Goal: Task Accomplishment & Management: Use online tool/utility

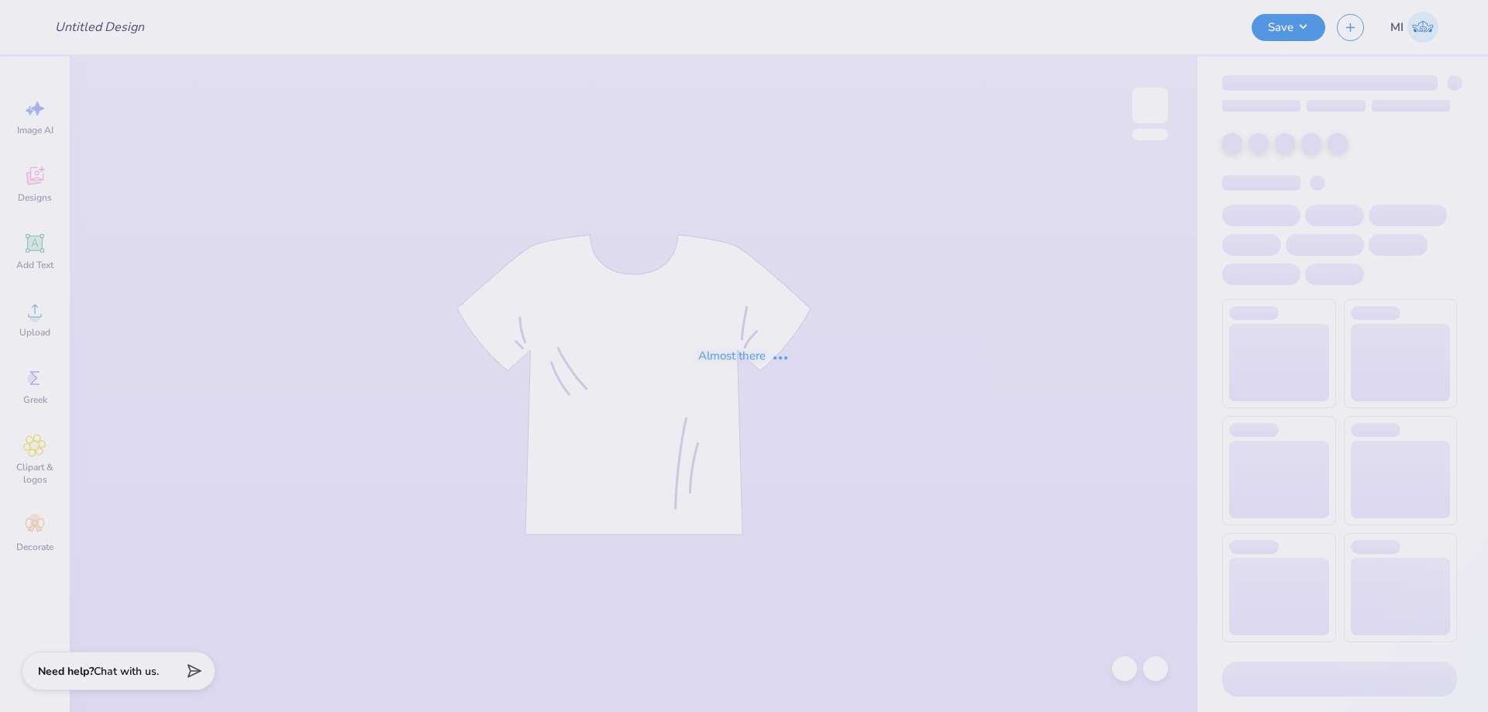
type input "FPS240022"
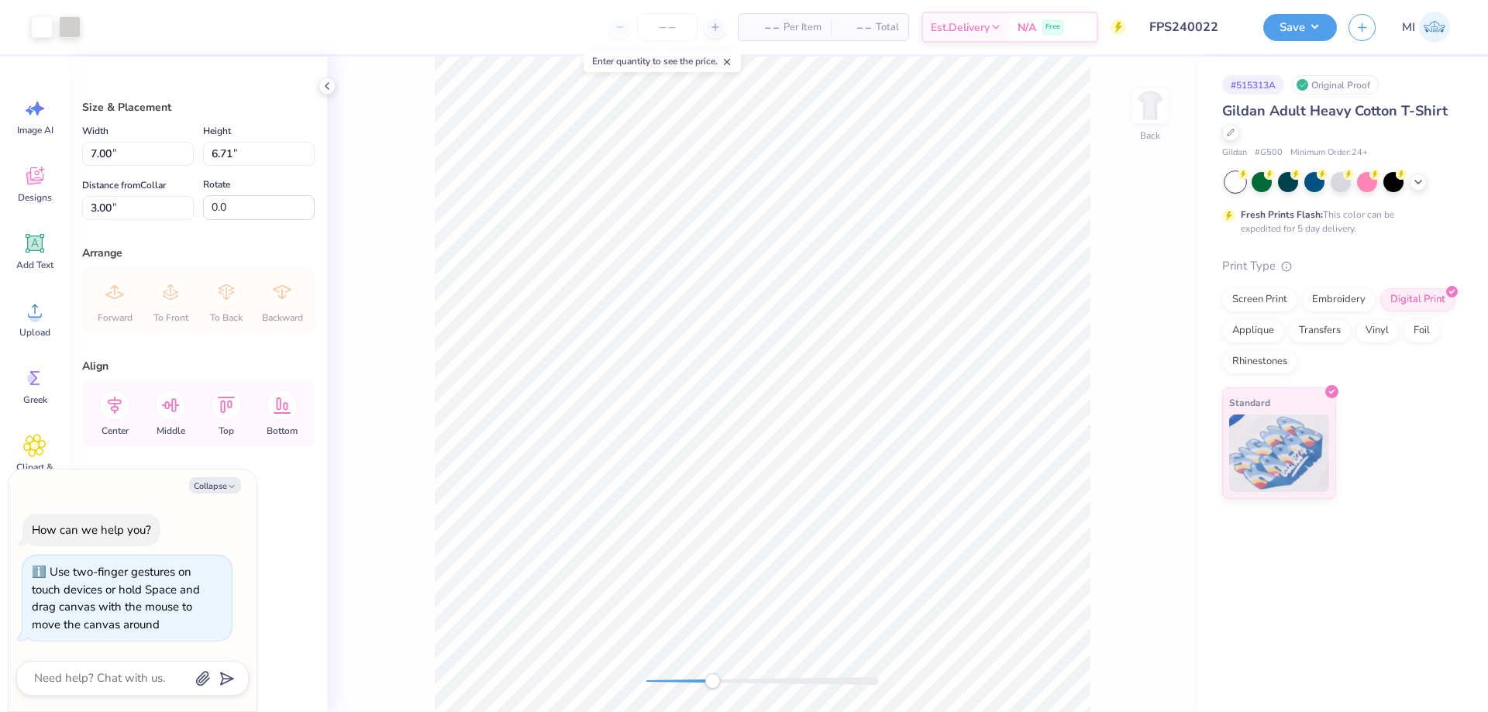
drag, startPoint x: 651, startPoint y: 684, endPoint x: 712, endPoint y: 684, distance: 61.2
click at [712, 684] on div "Accessibility label" at bounding box center [713, 682] width 16 height 16
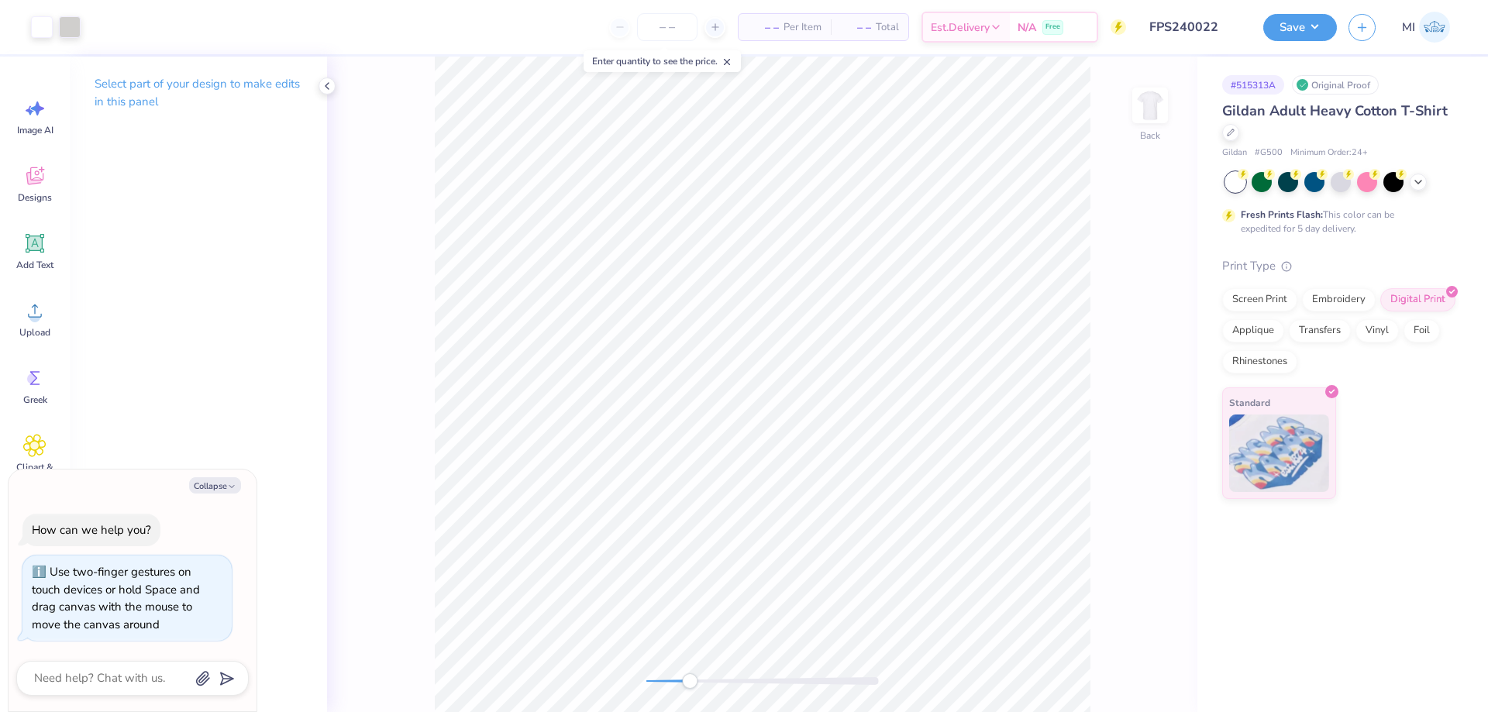
click at [564, 671] on div "Back" at bounding box center [762, 385] width 871 height 656
type textarea "x"
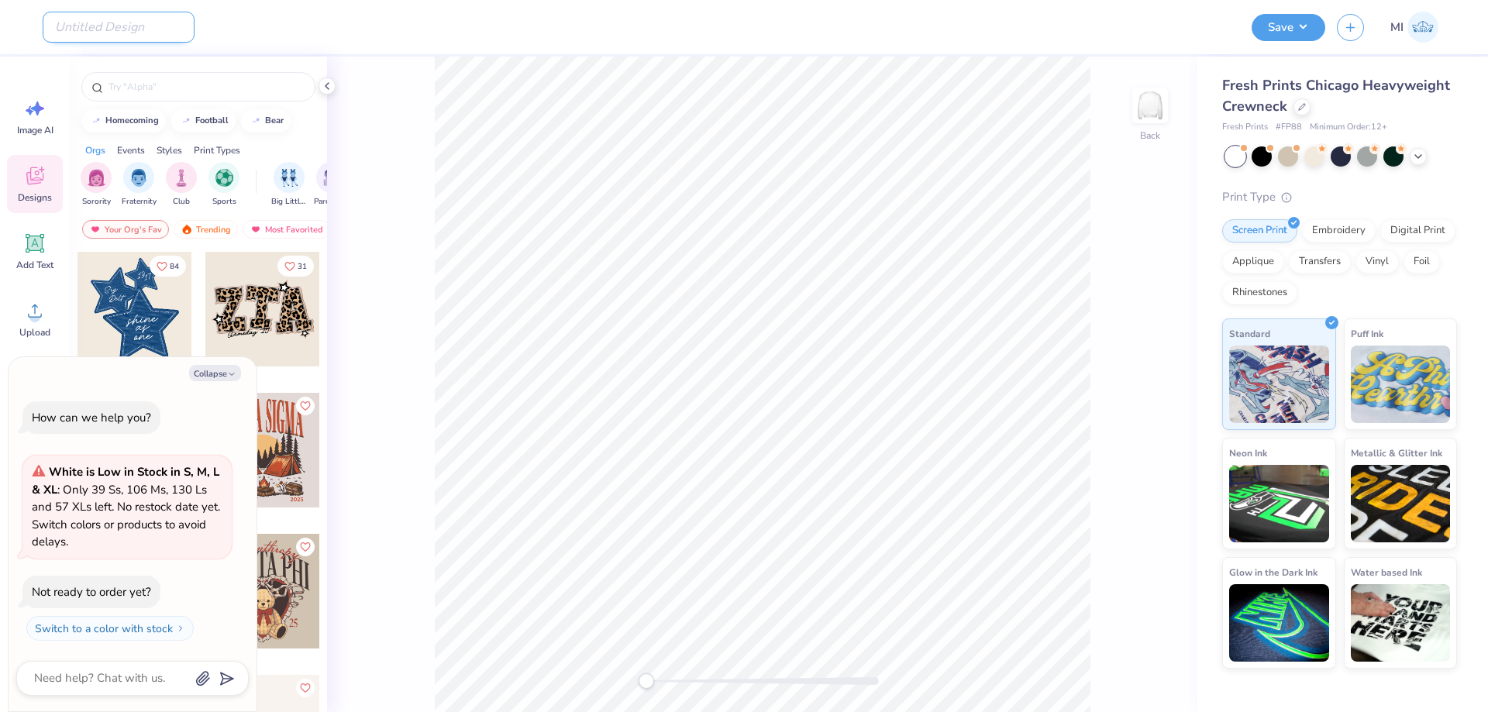
click at [113, 24] on input "Design Title" at bounding box center [119, 27] width 152 height 31
paste input "FPS240541"
type input "FPS240541"
type textarea "x"
type input "FPS240541"
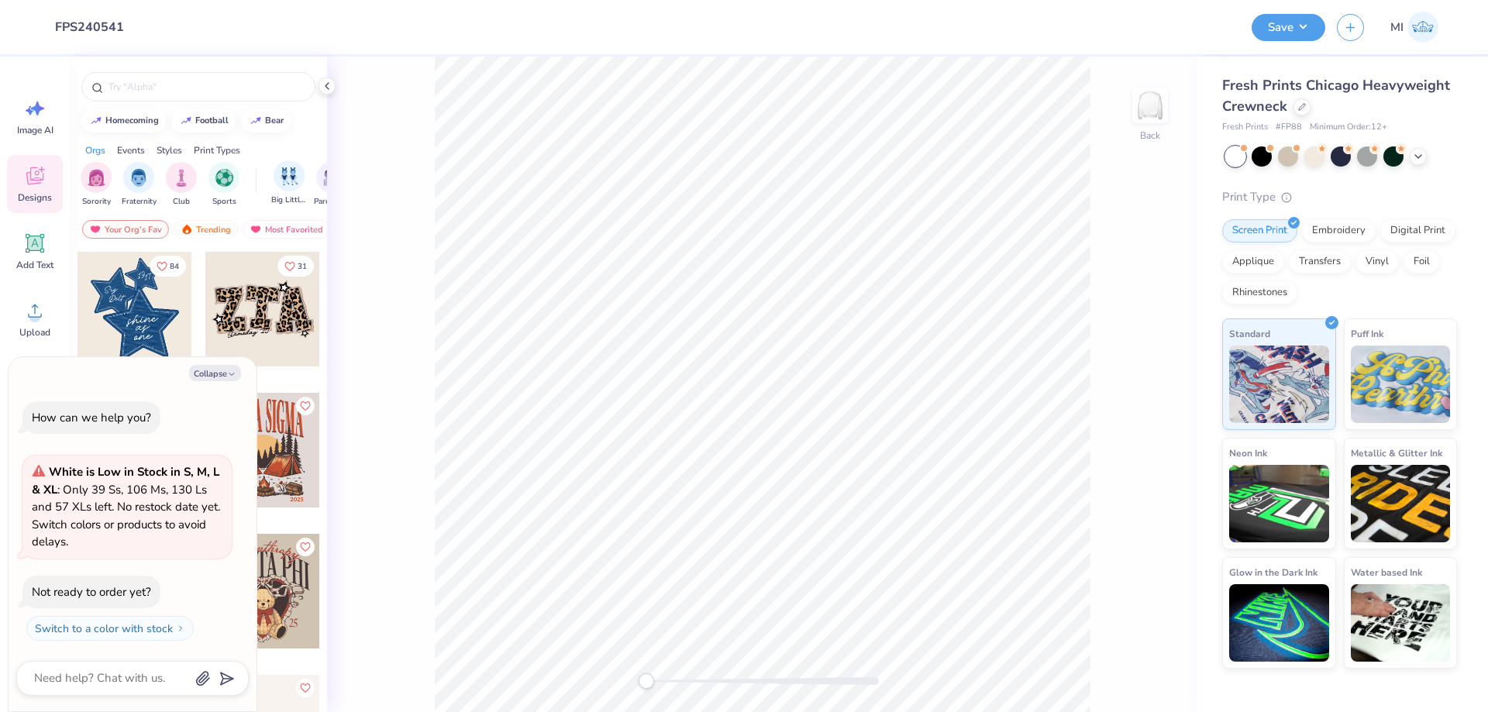
drag, startPoint x: 537, startPoint y: 49, endPoint x: 274, endPoint y: 163, distance: 287.1
click at [536, 50] on div "Design Title FPS240541" at bounding box center [642, 27] width 1198 height 54
click at [33, 302] on icon at bounding box center [34, 310] width 23 height 23
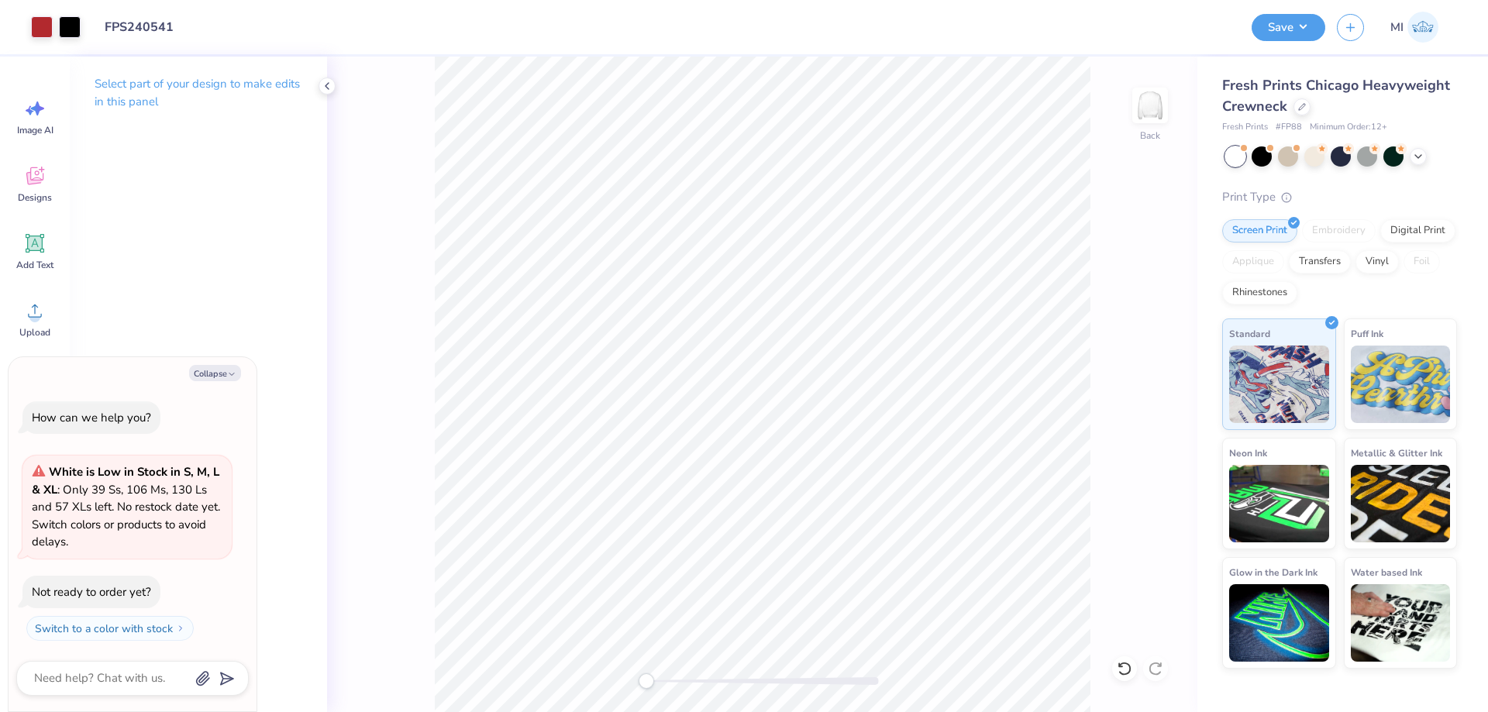
type textarea "x"
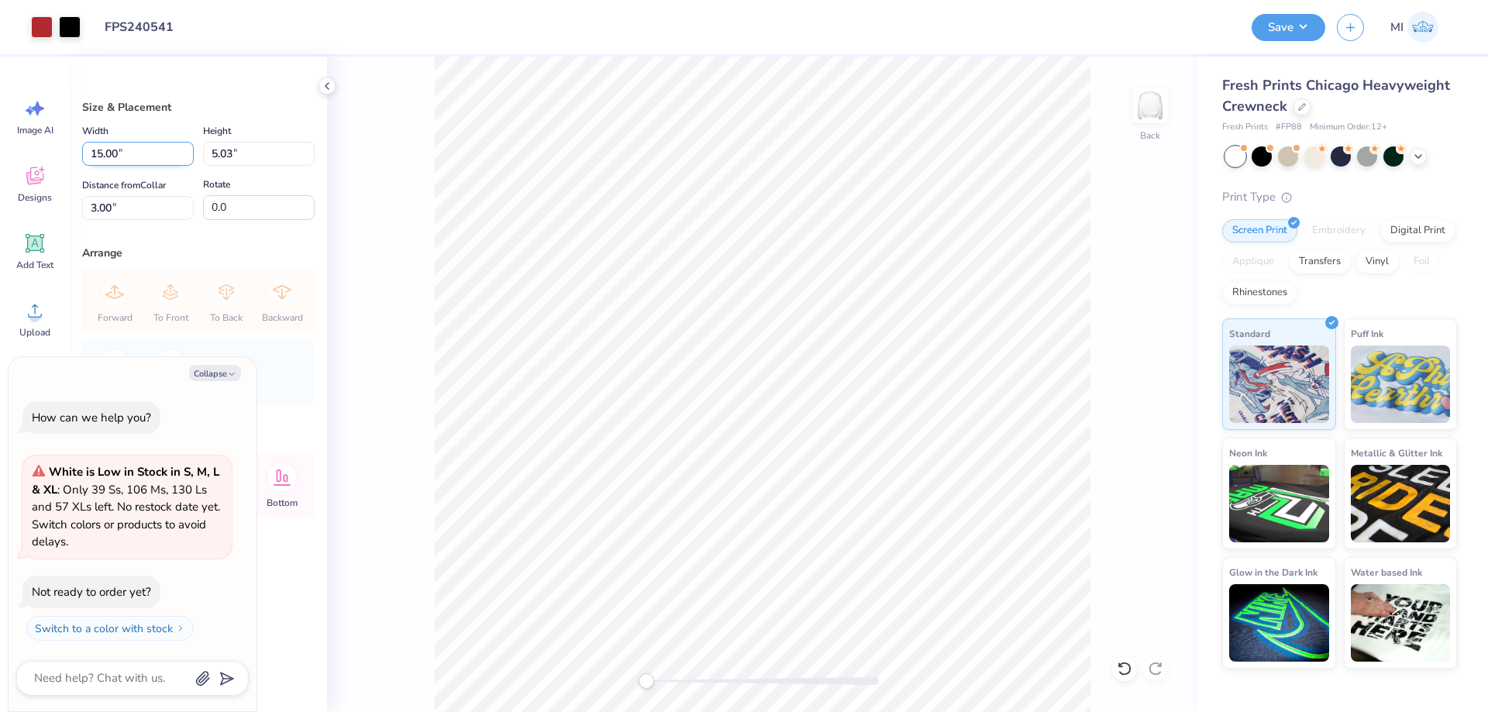
drag, startPoint x: 143, startPoint y: 153, endPoint x: 0, endPoint y: 171, distance: 143.7
click at [82, 166] on input "15.00" at bounding box center [138, 154] width 112 height 24
type input "12"
type textarea "x"
type input "12.00"
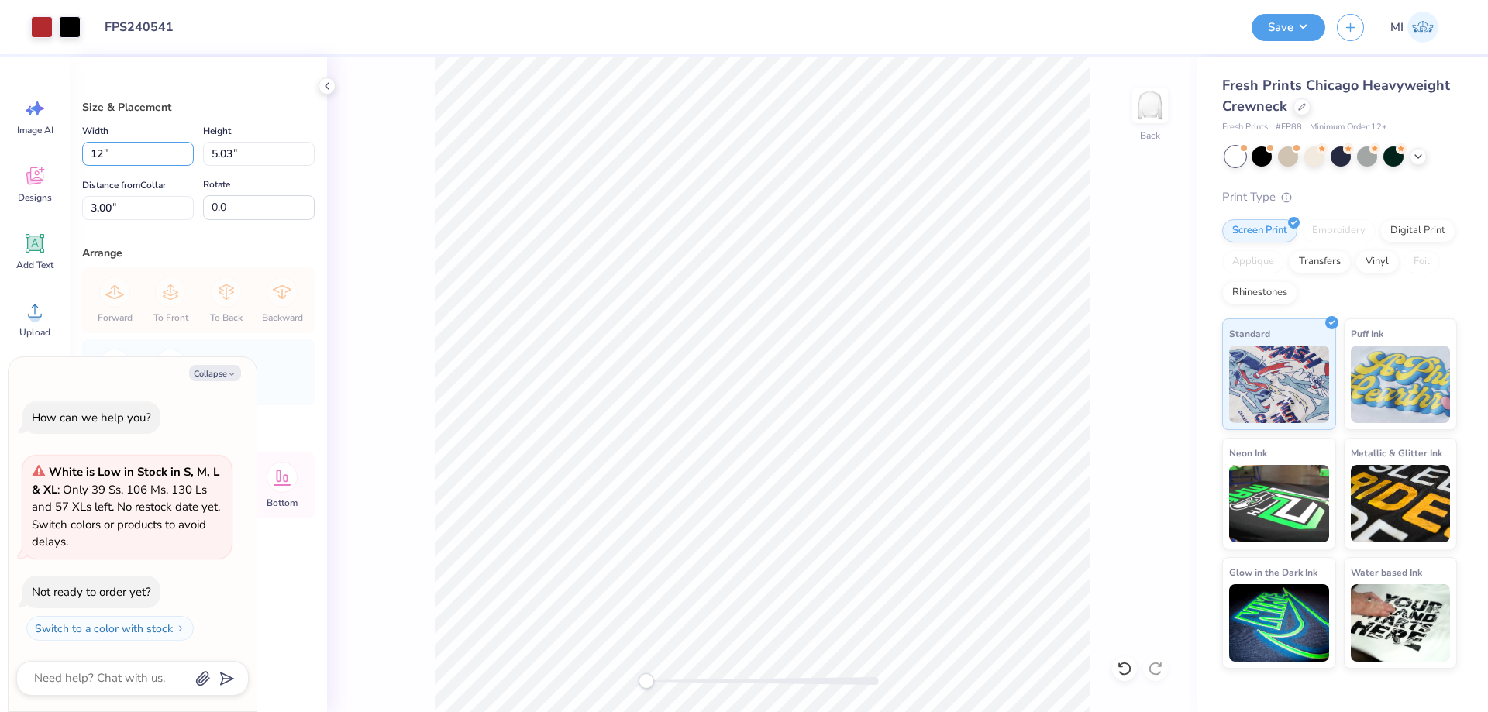
type input "4.03"
type input "3.50"
drag, startPoint x: 140, startPoint y: 155, endPoint x: 0, endPoint y: 167, distance: 140.1
click at [82, 166] on input "12.00" at bounding box center [138, 154] width 112 height 24
type input "12.50"
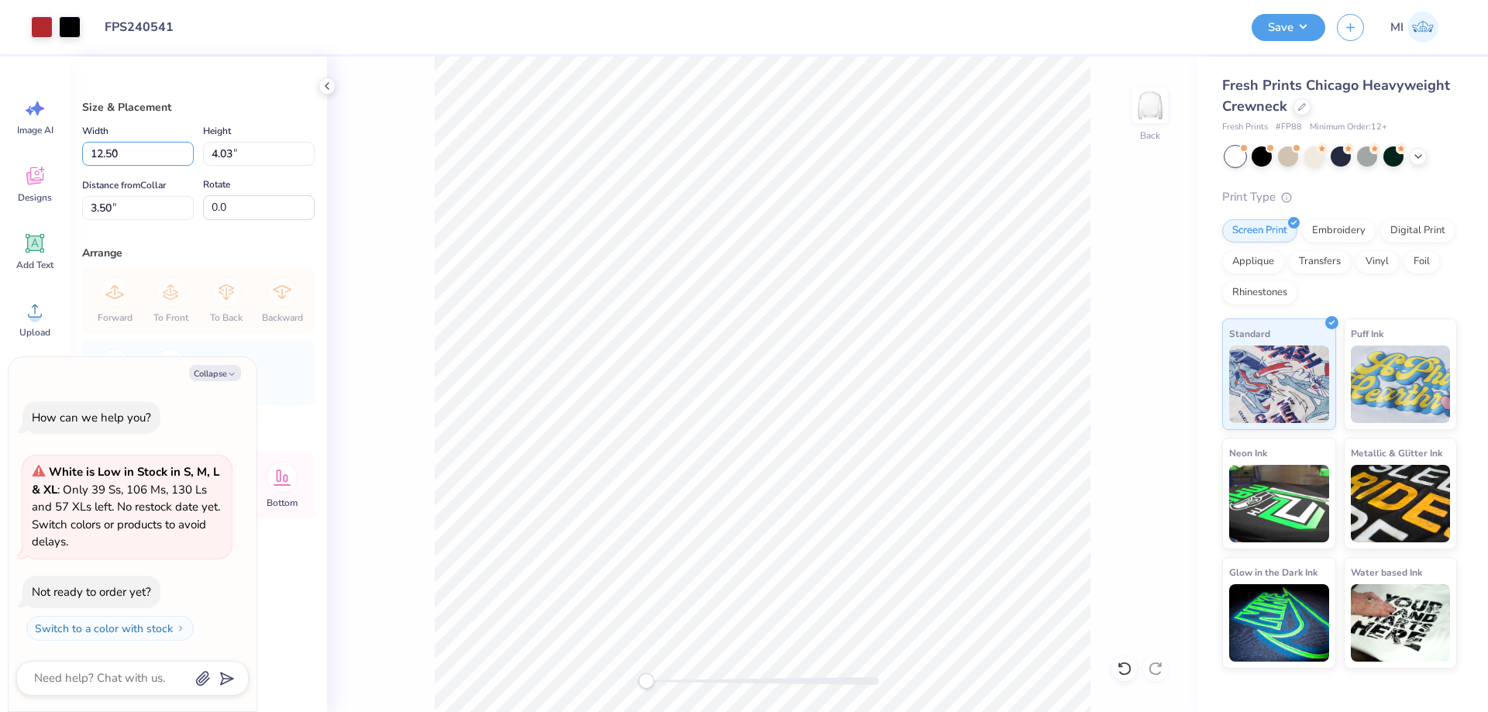
type textarea "x"
type input "4.19"
drag, startPoint x: 88, startPoint y: 220, endPoint x: 1, endPoint y: 233, distance: 88.5
click at [82, 220] on input "3.42" at bounding box center [138, 208] width 112 height 24
type input "3"
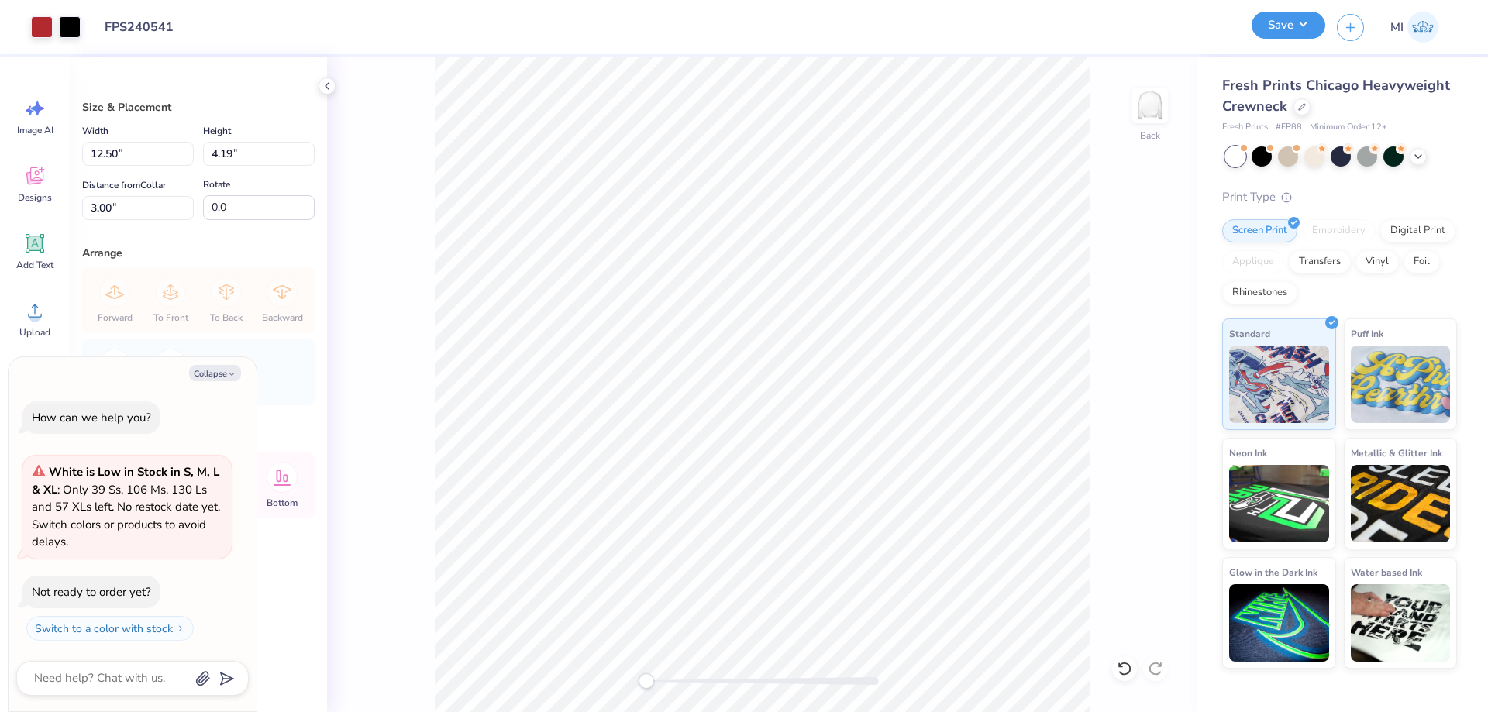
click at [1302, 36] on button "Save" at bounding box center [1289, 25] width 74 height 27
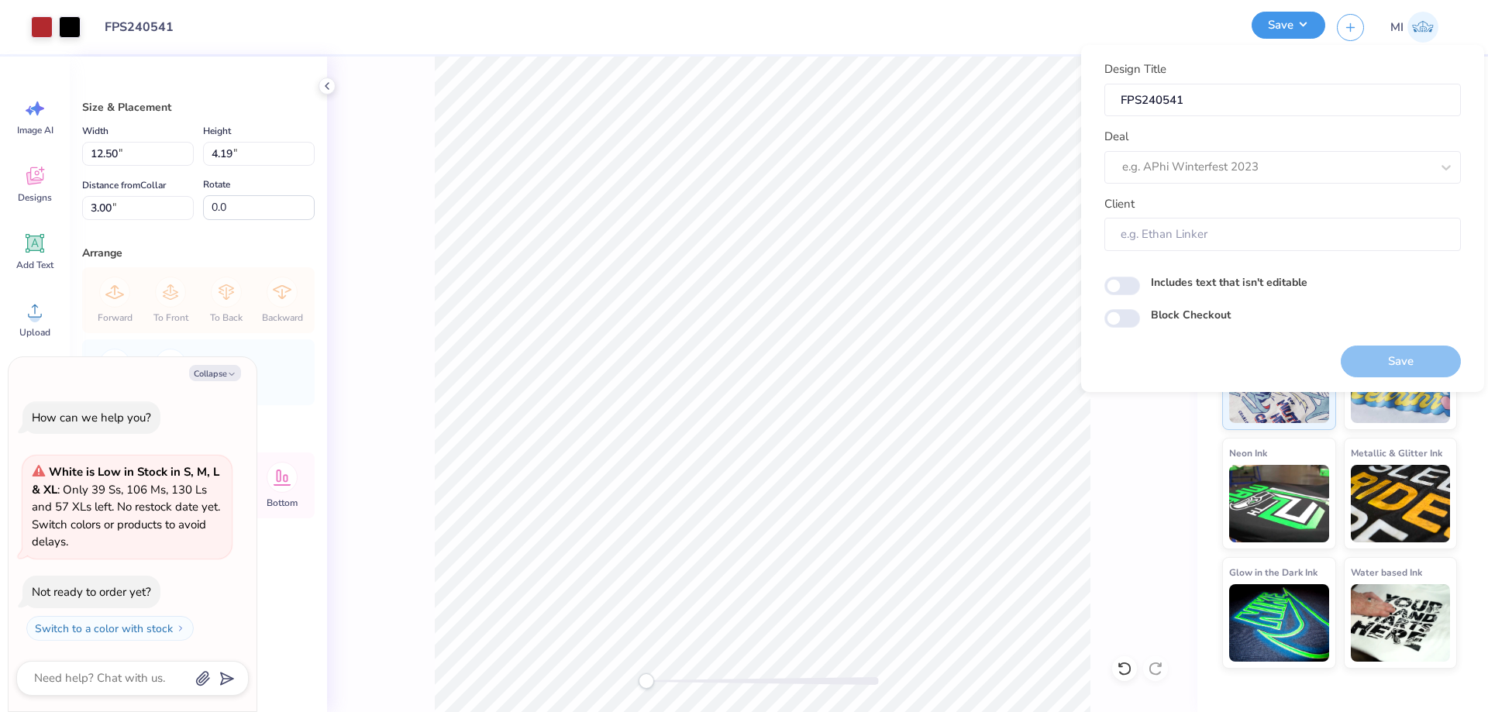
type textarea "x"
click at [1290, 166] on div at bounding box center [1261, 167] width 278 height 21
click at [1222, 198] on div "Design Tool Gallery" at bounding box center [1283, 209] width 344 height 26
type input "Design Tool Gallery"
type textarea "x"
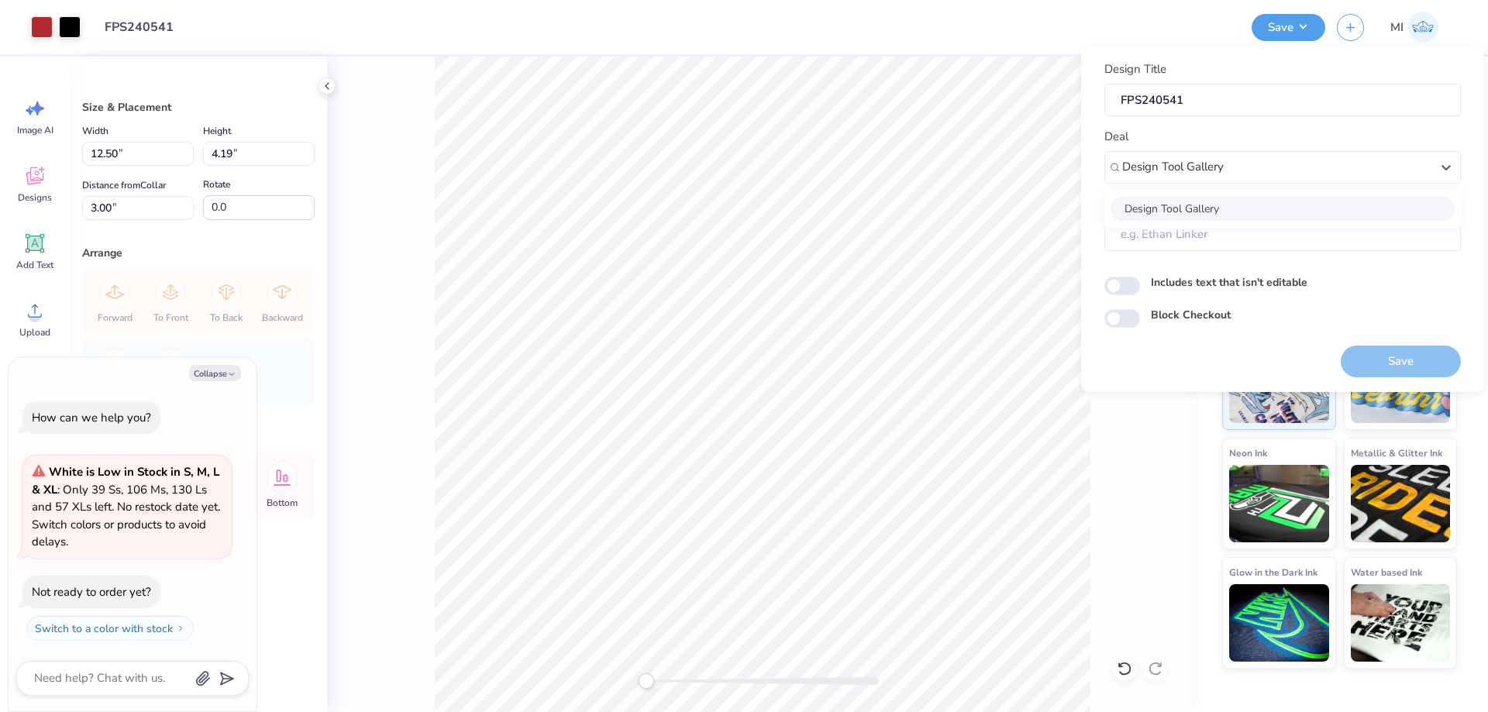
type input "Design Tool Gallery User"
click at [1360, 364] on button "Save" at bounding box center [1401, 362] width 120 height 32
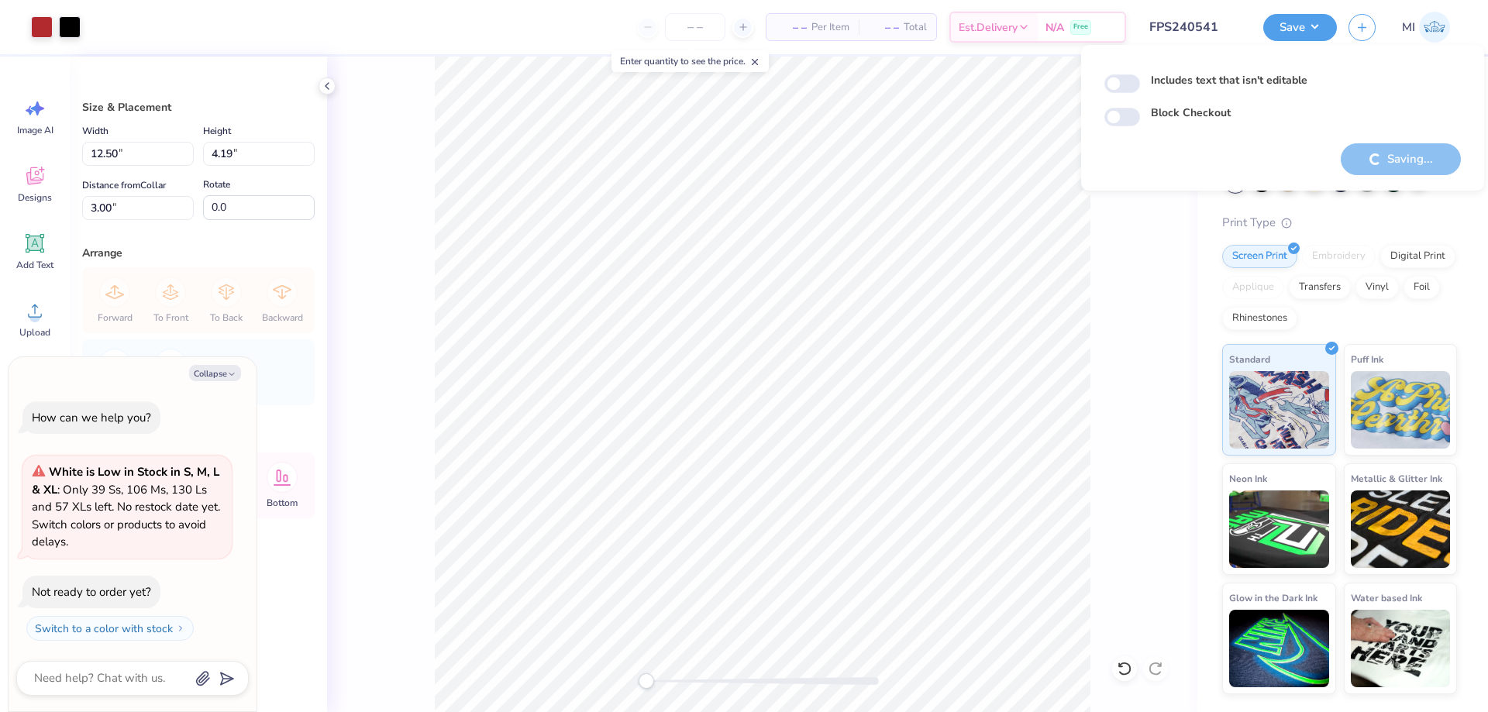
type textarea "x"
